Goal: Task Accomplishment & Management: Complete application form

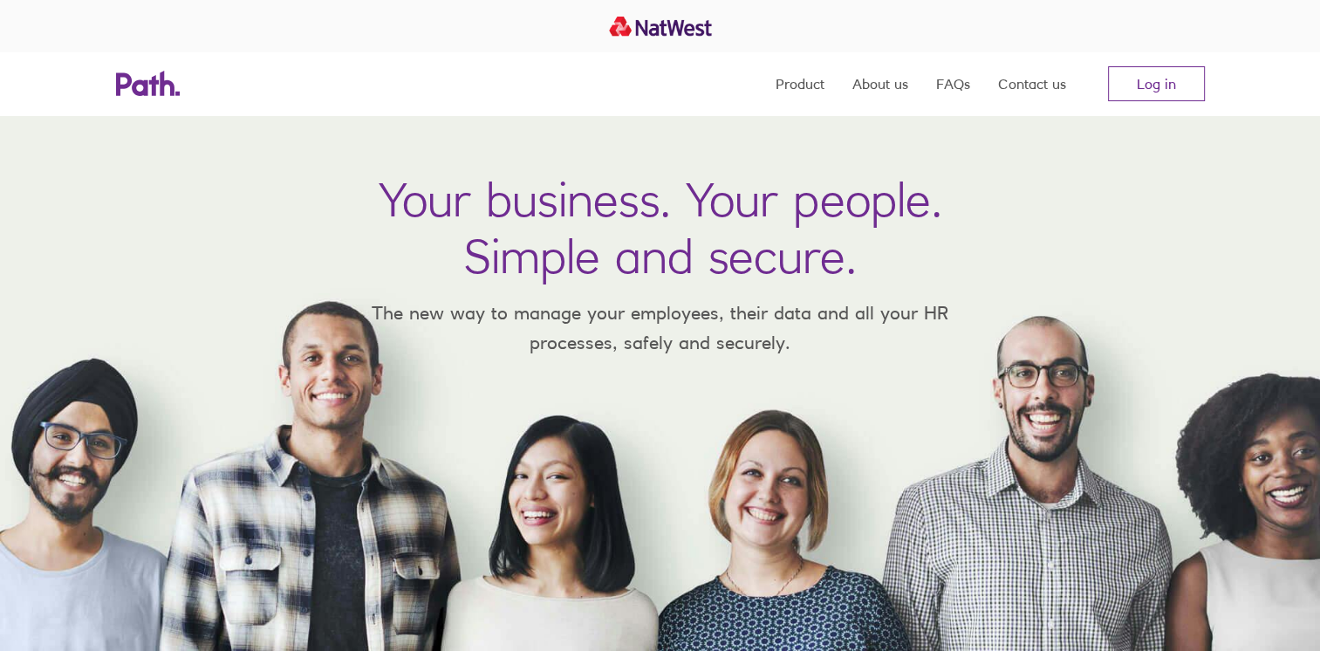
click at [1207, 93] on div "Product About us FAQs Contact us Log in" at bounding box center [660, 83] width 1117 height 63
click at [1190, 93] on link "Log in" at bounding box center [1156, 83] width 97 height 35
click at [1131, 76] on link "Log in" at bounding box center [1156, 83] width 97 height 35
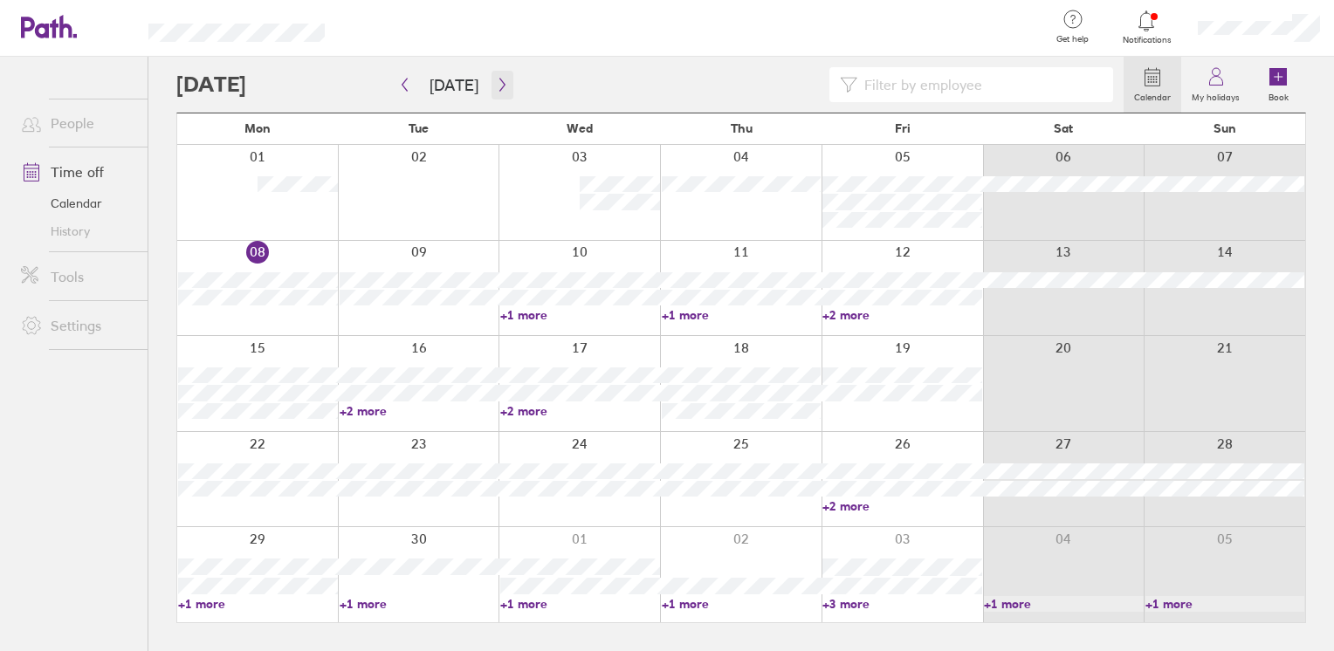
click at [499, 84] on icon "button" at bounding box center [501, 85] width 5 height 13
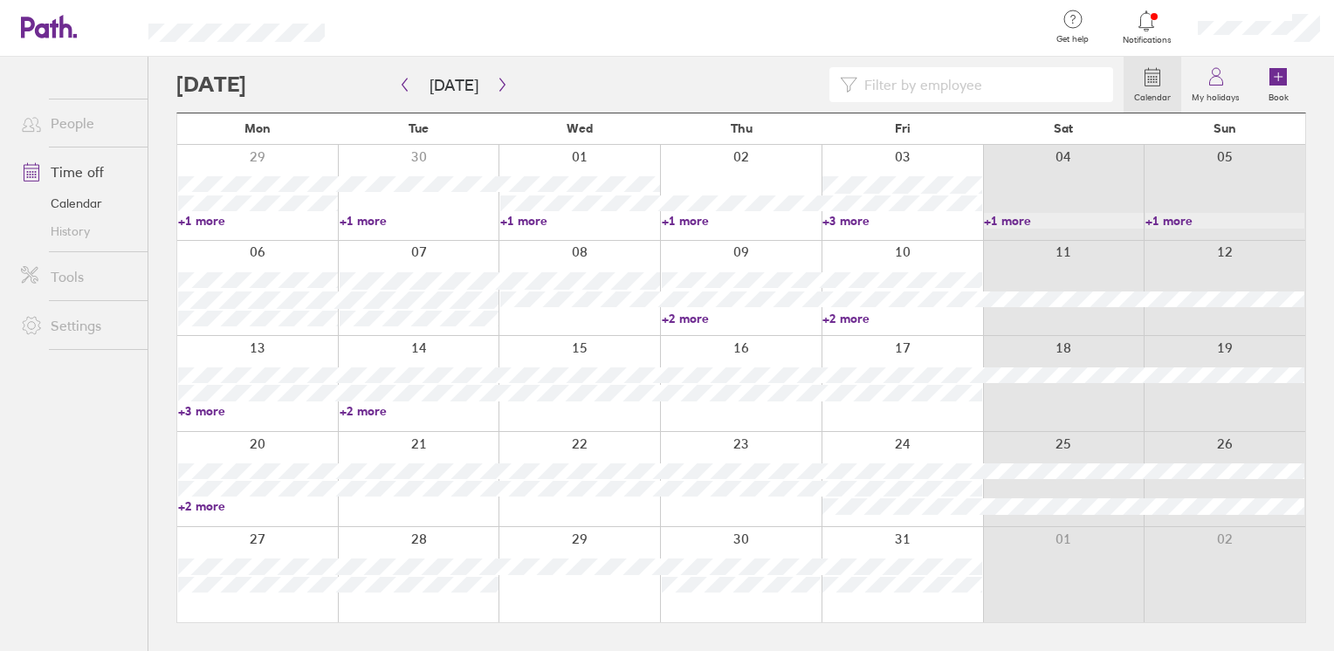
click at [832, 317] on link "+2 more" at bounding box center [902, 319] width 160 height 16
click at [75, 435] on ul "People Time off Calendar History Tools Settings" at bounding box center [73, 325] width 147 height 537
click at [836, 222] on link "+3 more" at bounding box center [902, 221] width 160 height 16
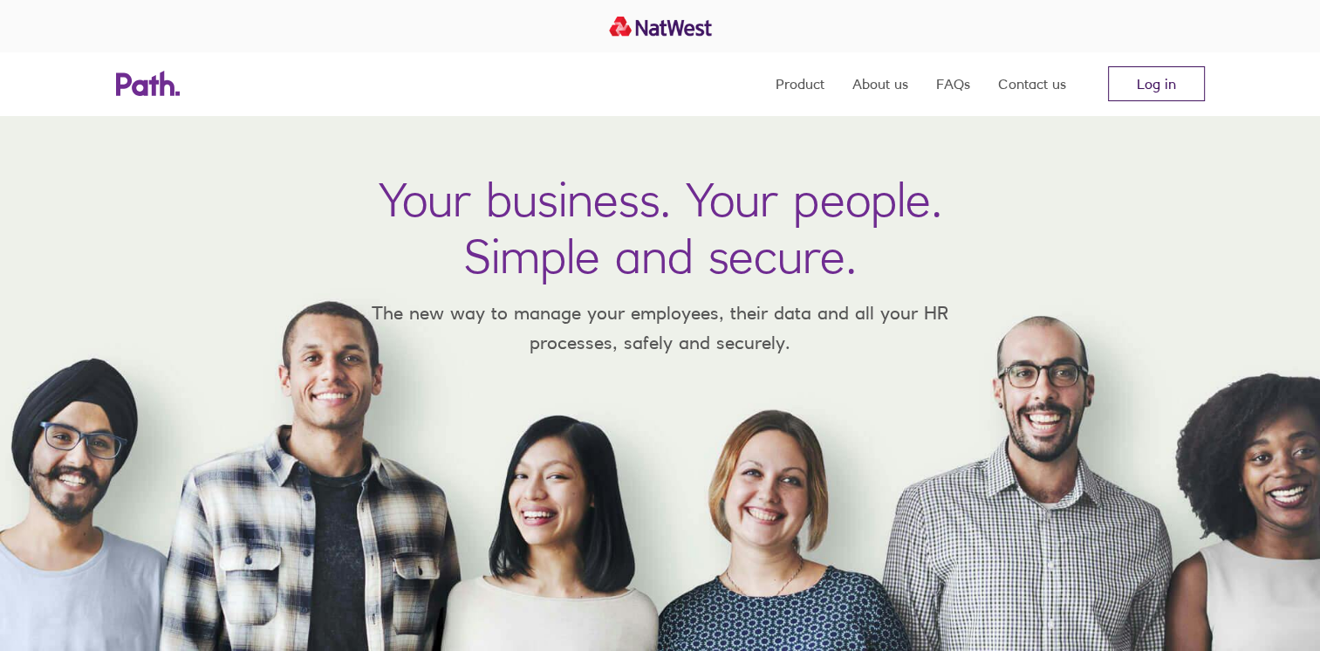
click at [1174, 92] on link "Log in" at bounding box center [1156, 83] width 97 height 35
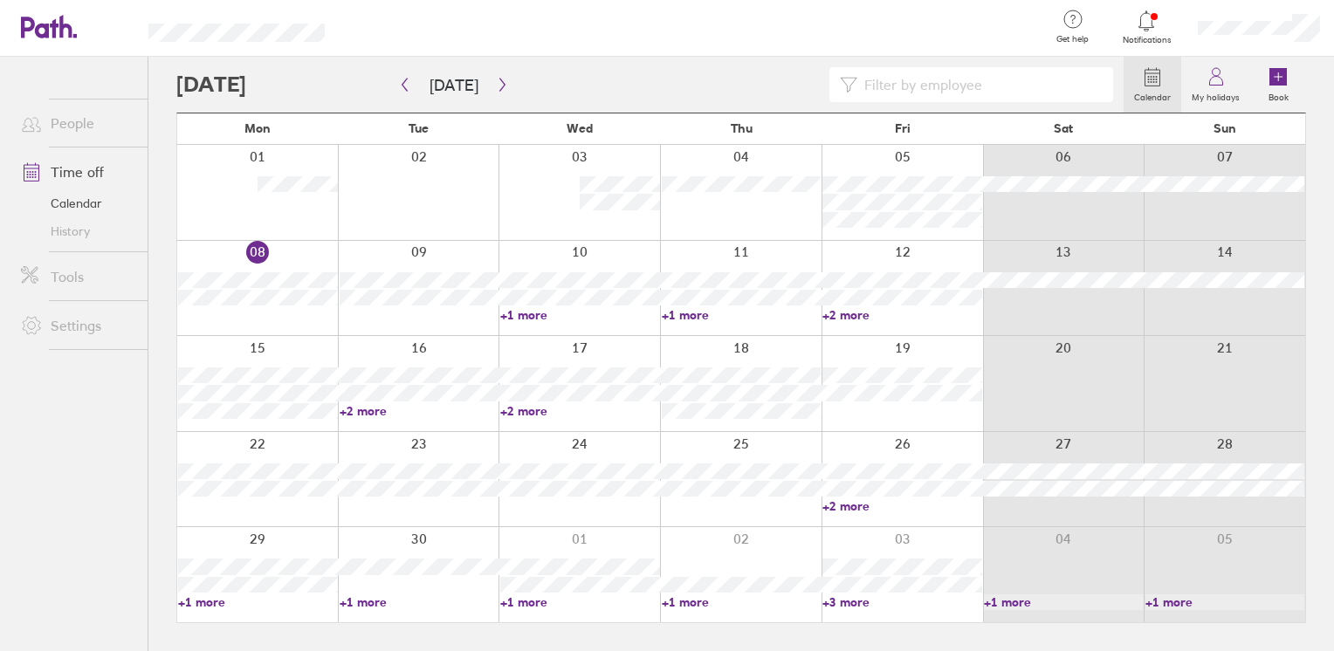
click at [513, 314] on link "+1 more" at bounding box center [580, 315] width 160 height 16
click at [698, 312] on link "+1 more" at bounding box center [742, 315] width 160 height 16
click at [705, 316] on link "+1 more" at bounding box center [742, 315] width 160 height 16
click at [862, 319] on link "+2 more" at bounding box center [902, 315] width 160 height 16
click at [864, 311] on link "+2 more" at bounding box center [902, 315] width 160 height 16
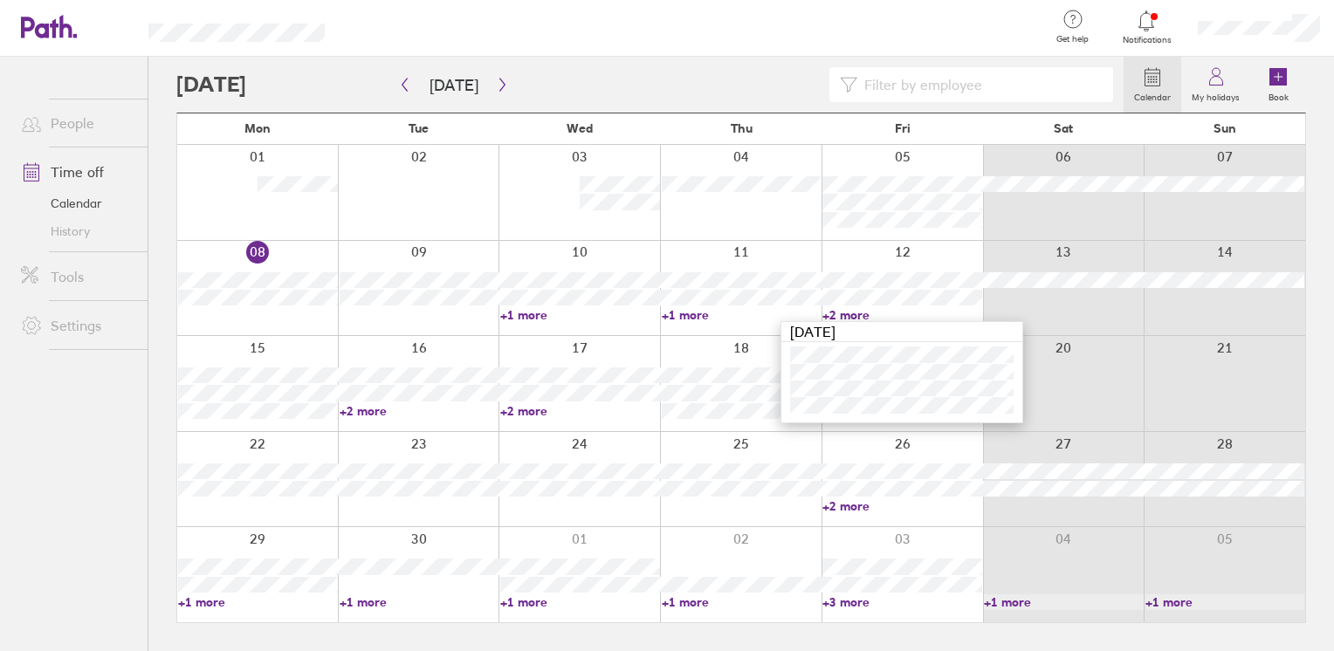
click at [862, 602] on link "+3 more" at bounding box center [902, 602] width 160 height 16
click at [855, 609] on div at bounding box center [901, 574] width 161 height 95
